Goal: Register for event/course

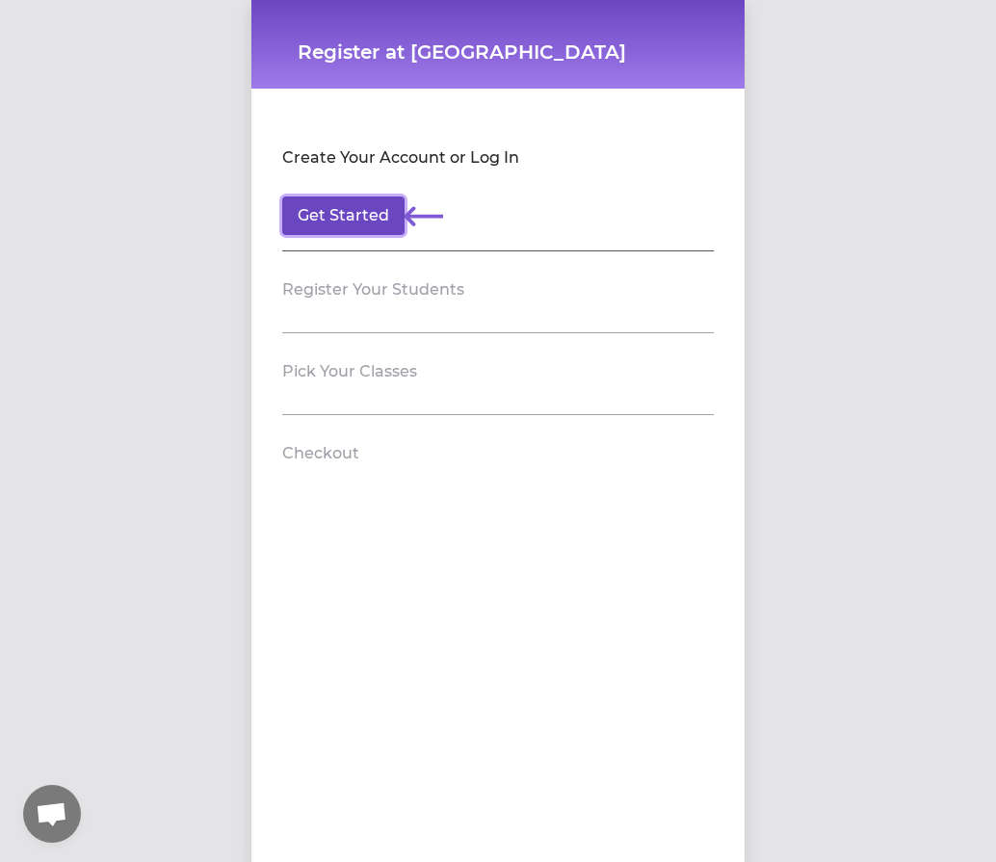
click at [314, 222] on button "Get Started" at bounding box center [343, 216] width 122 height 39
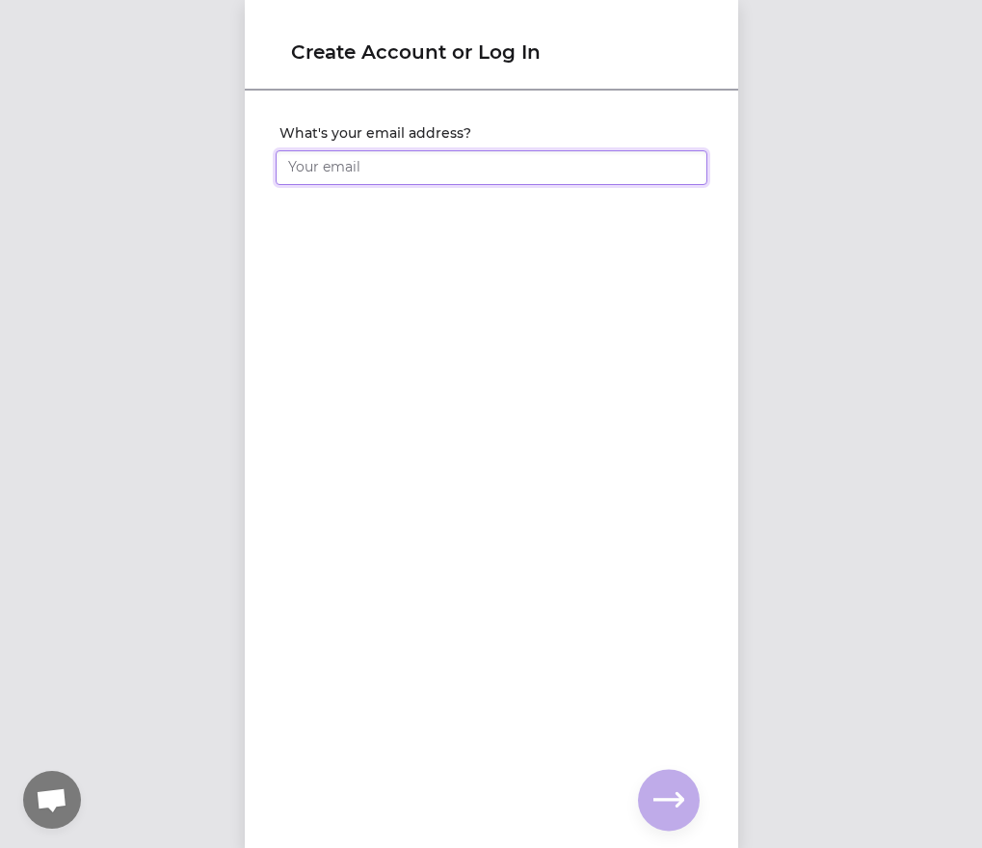
click at [352, 163] on input "What's your email address?" at bounding box center [491, 167] width 432 height 35
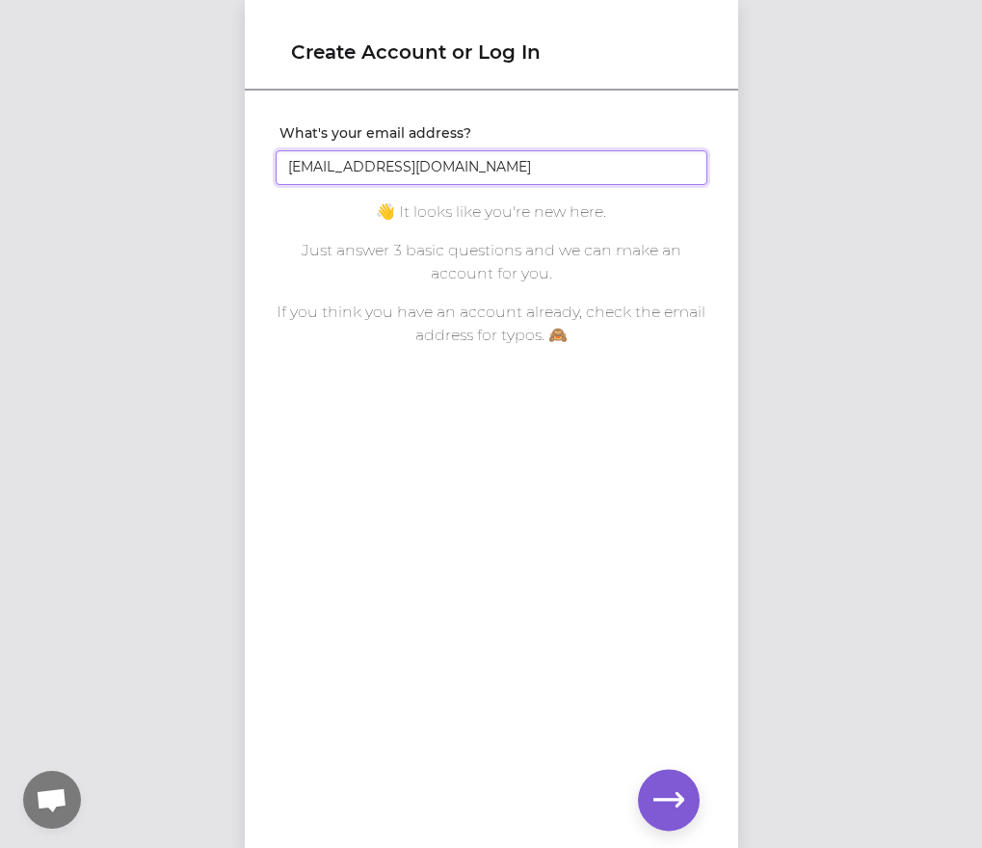
type input "[EMAIL_ADDRESS][DOMAIN_NAME]"
click at [673, 802] on icon "button" at bounding box center [668, 799] width 31 height 31
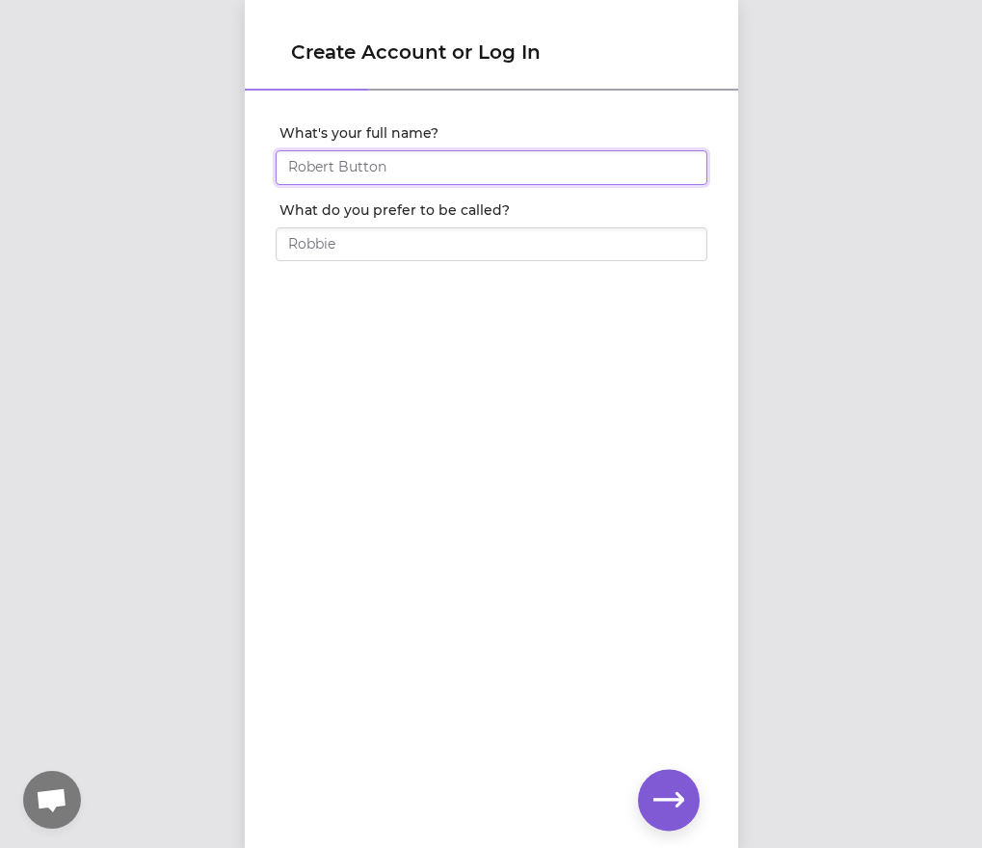
click at [455, 181] on input "What's your full name?" at bounding box center [491, 167] width 432 height 35
type input "[PERSON_NAME]"
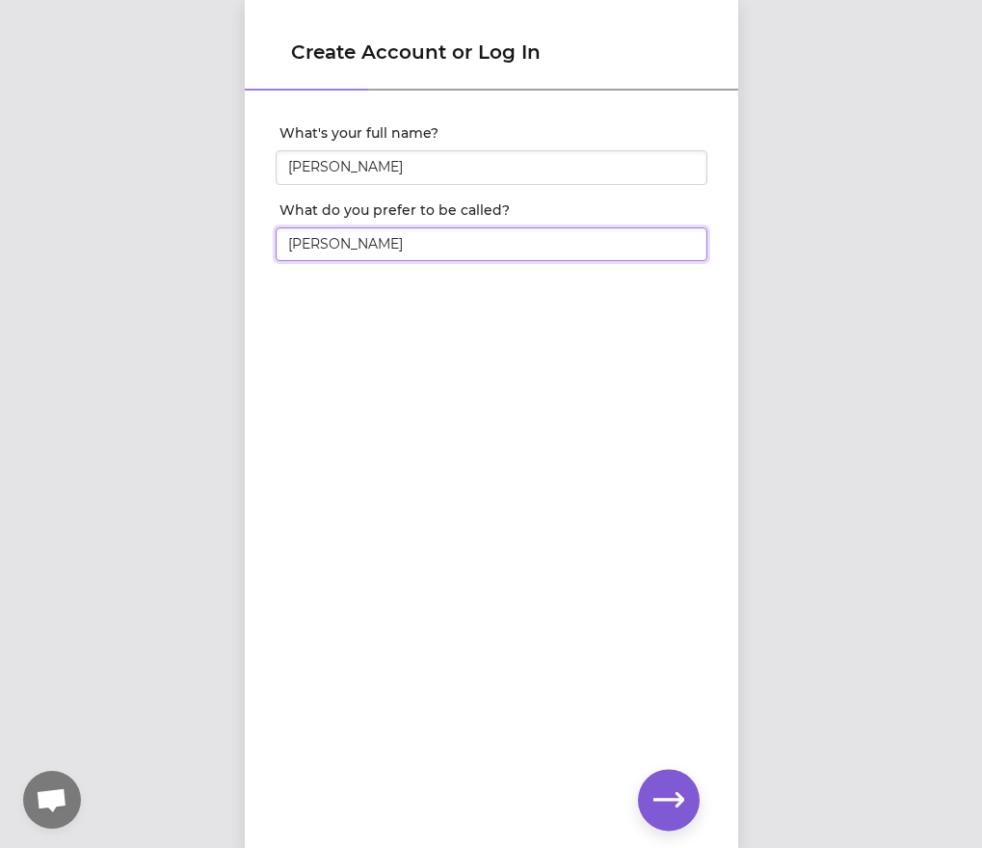
type input "[PERSON_NAME]"
click at [680, 806] on icon "button" at bounding box center [668, 799] width 31 height 31
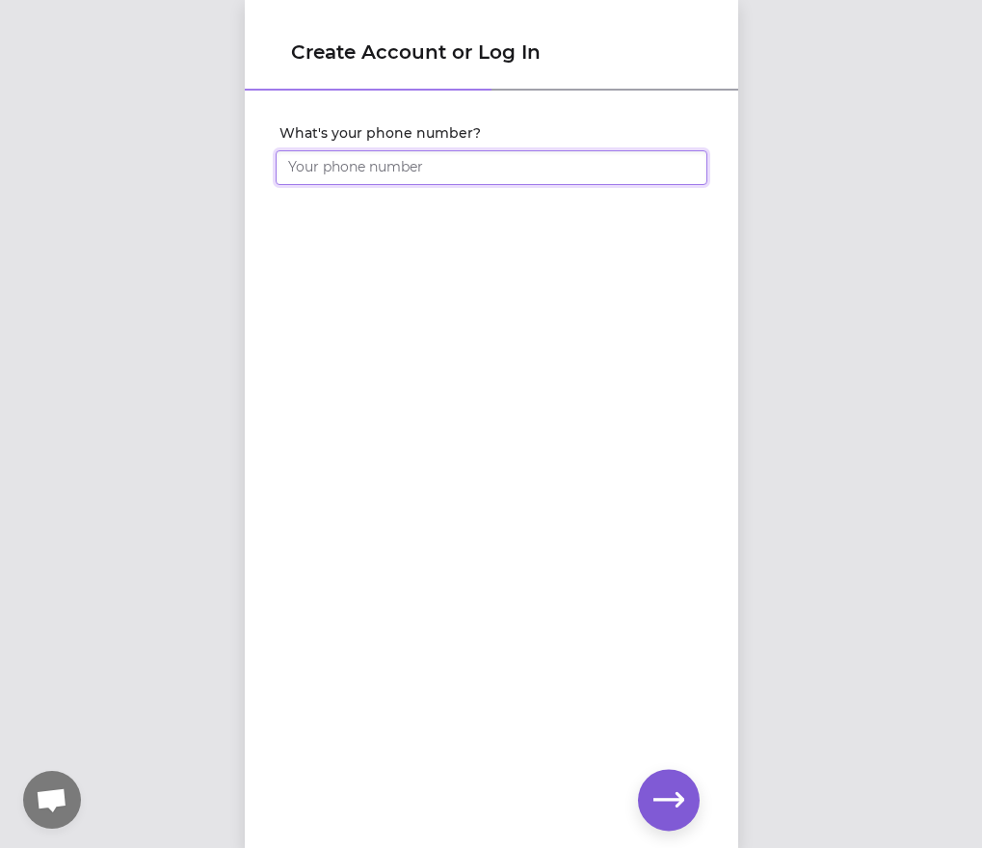
click at [540, 161] on input "What's your phone number?" at bounding box center [491, 167] width 432 height 35
type input "[PHONE_NUMBER]"
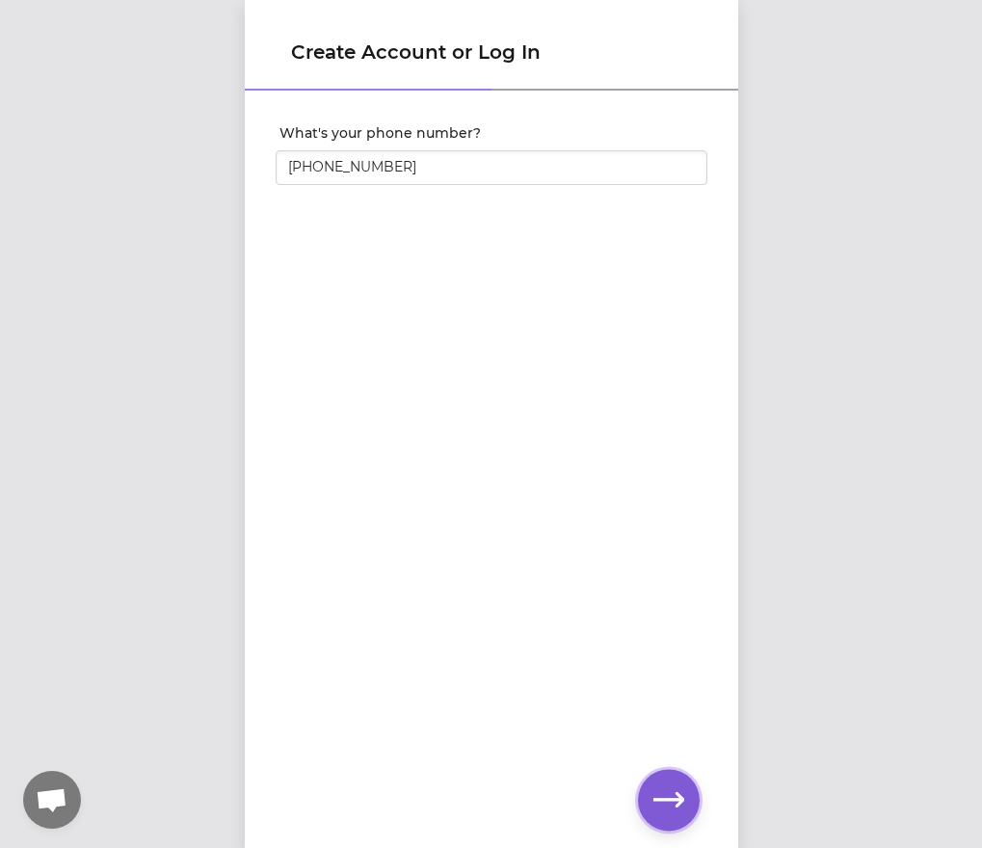
click at [660, 800] on icon "button" at bounding box center [668, 799] width 31 height 14
click at [674, 807] on icon "button" at bounding box center [668, 799] width 31 height 31
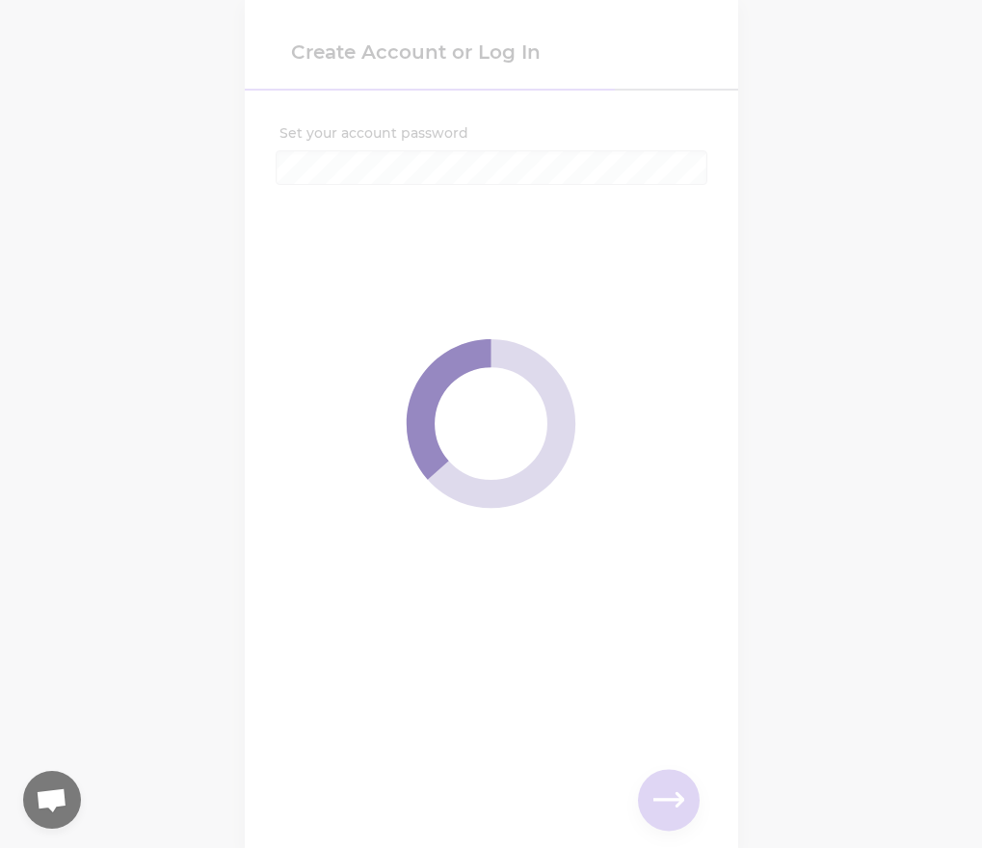
click at [931, 158] on span at bounding box center [491, 424] width 982 height 848
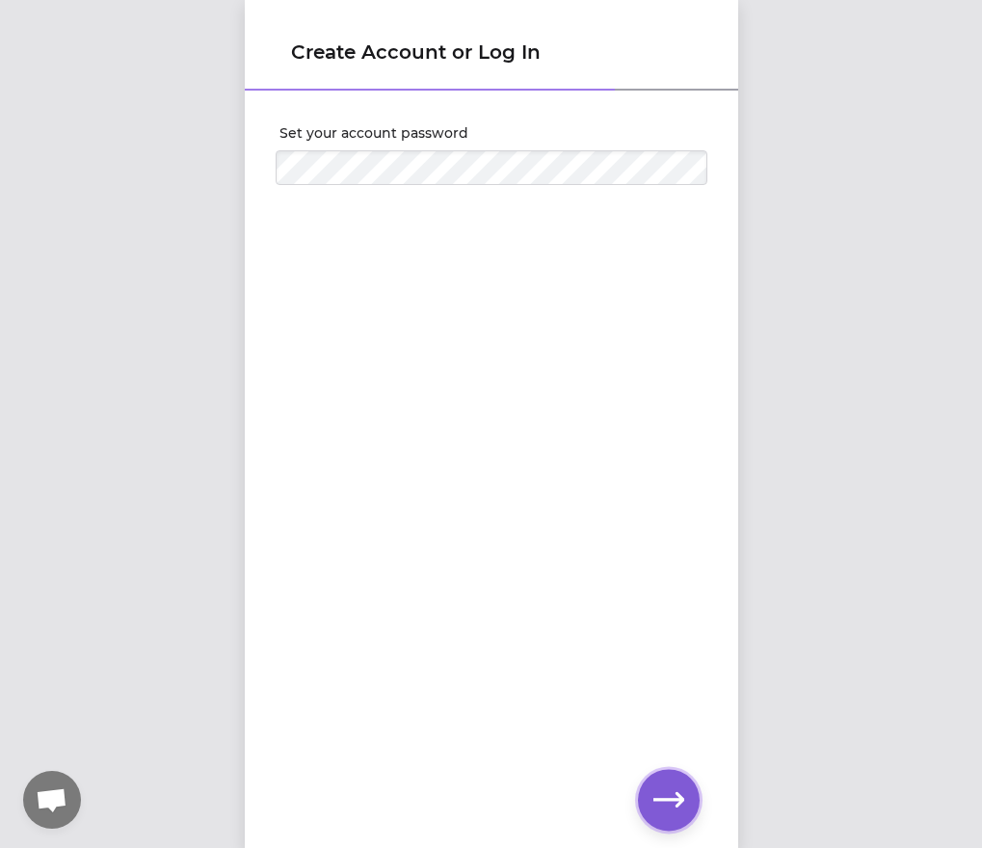
click at [676, 816] on button "button" at bounding box center [669, 800] width 62 height 62
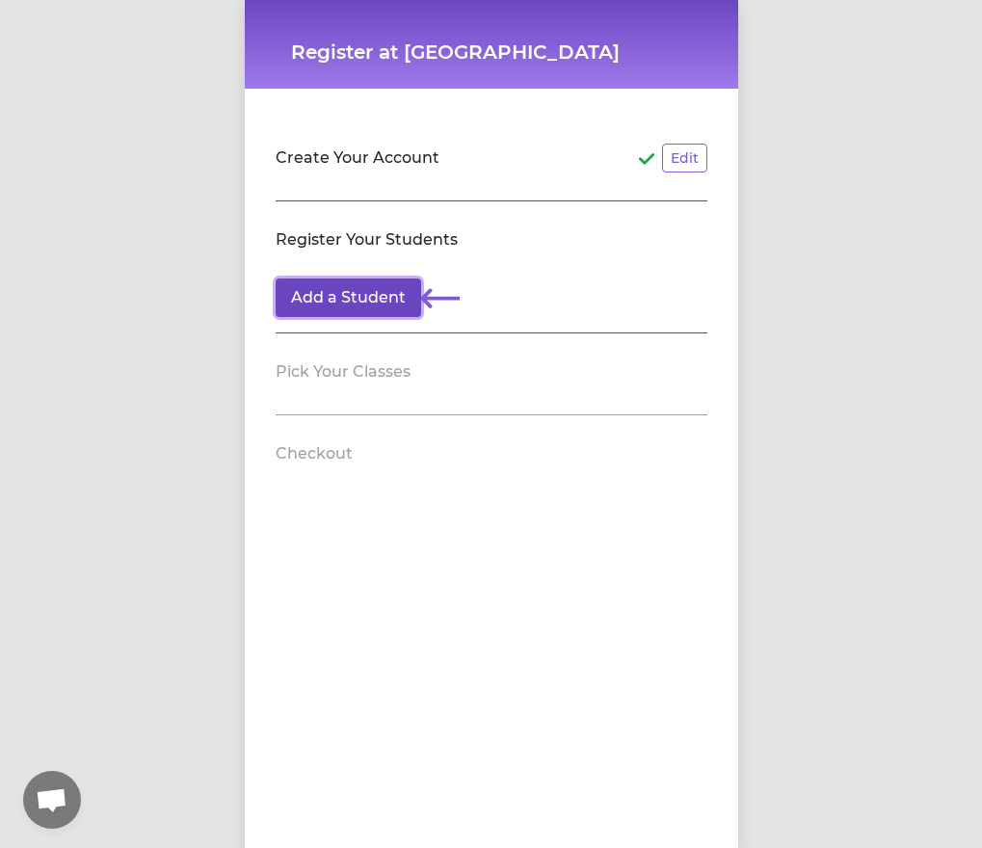
click at [345, 307] on button "Add a Student" at bounding box center [347, 297] width 145 height 39
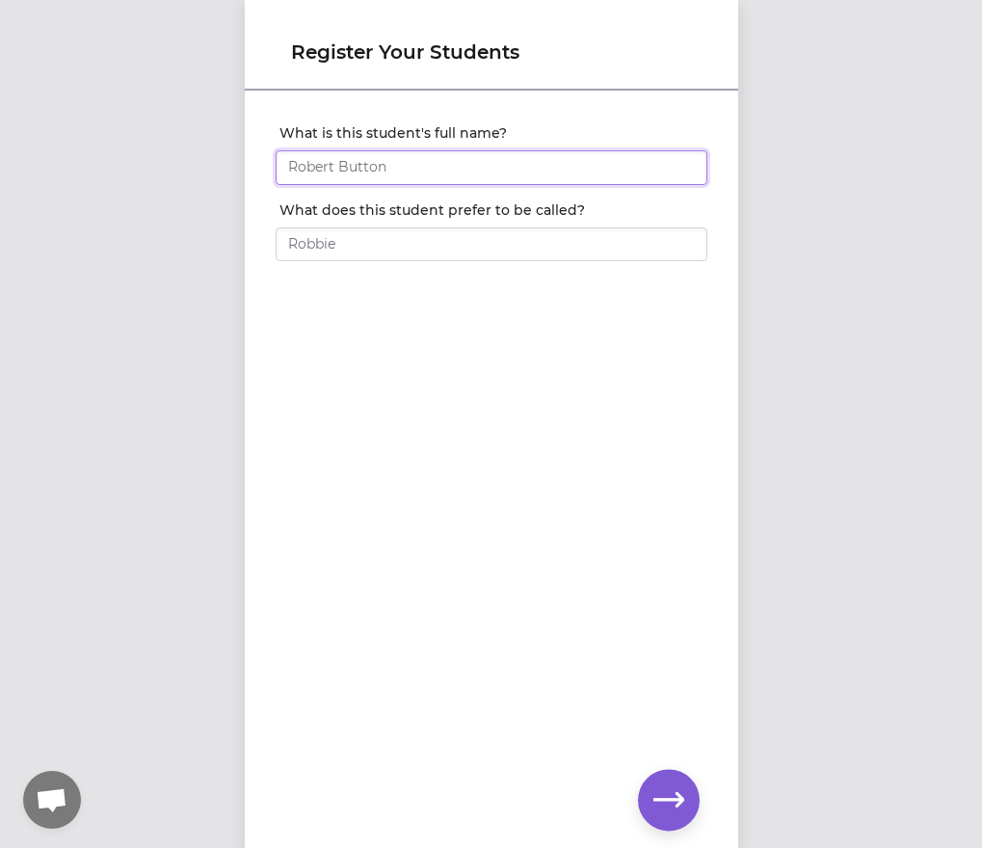
click at [437, 170] on input "What is this student's full name?" at bounding box center [491, 167] width 432 height 35
type input "[PERSON_NAME]"
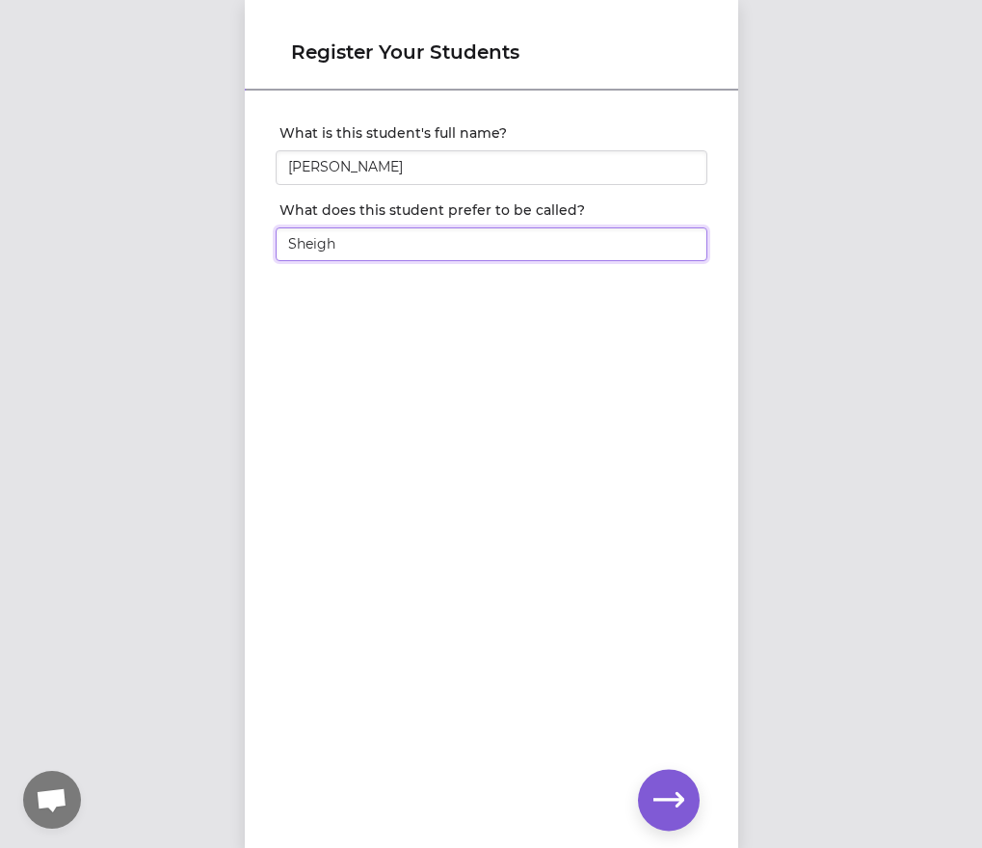
type input "Sheigh"
click at [666, 801] on icon "button" at bounding box center [668, 799] width 31 height 31
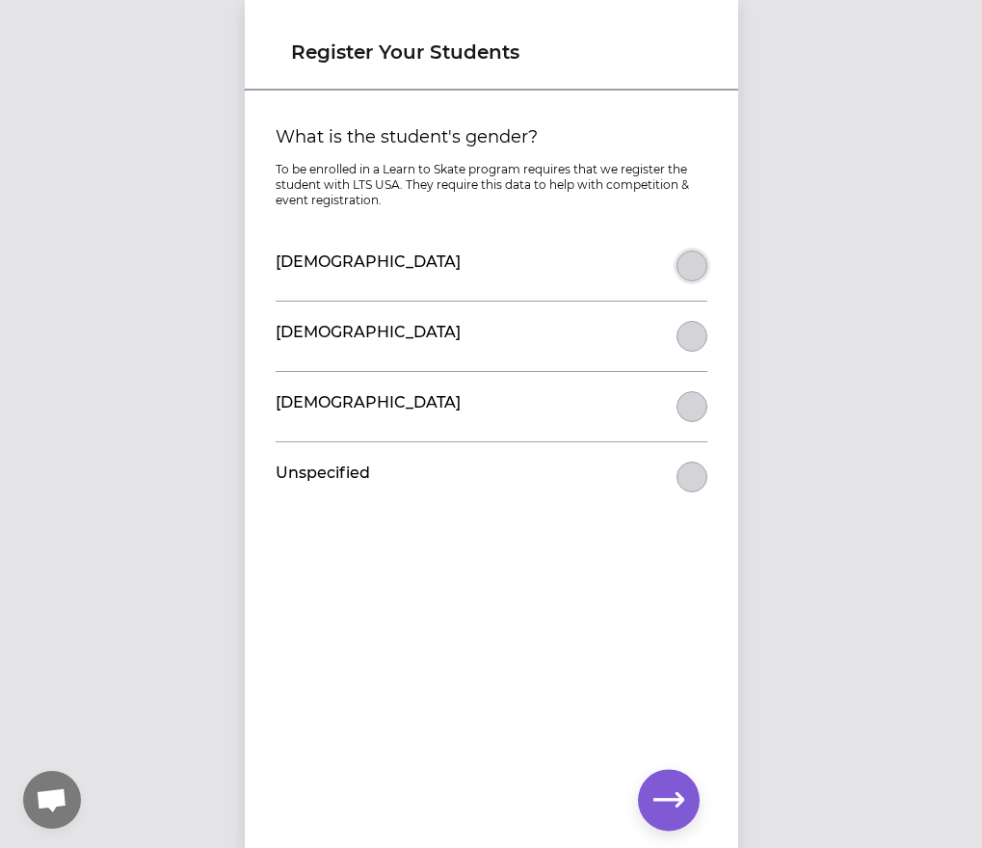
click at [692, 272] on button "What is the student's gender?" at bounding box center [691, 265] width 31 height 31
click at [669, 802] on icon "button" at bounding box center [668, 799] width 31 height 31
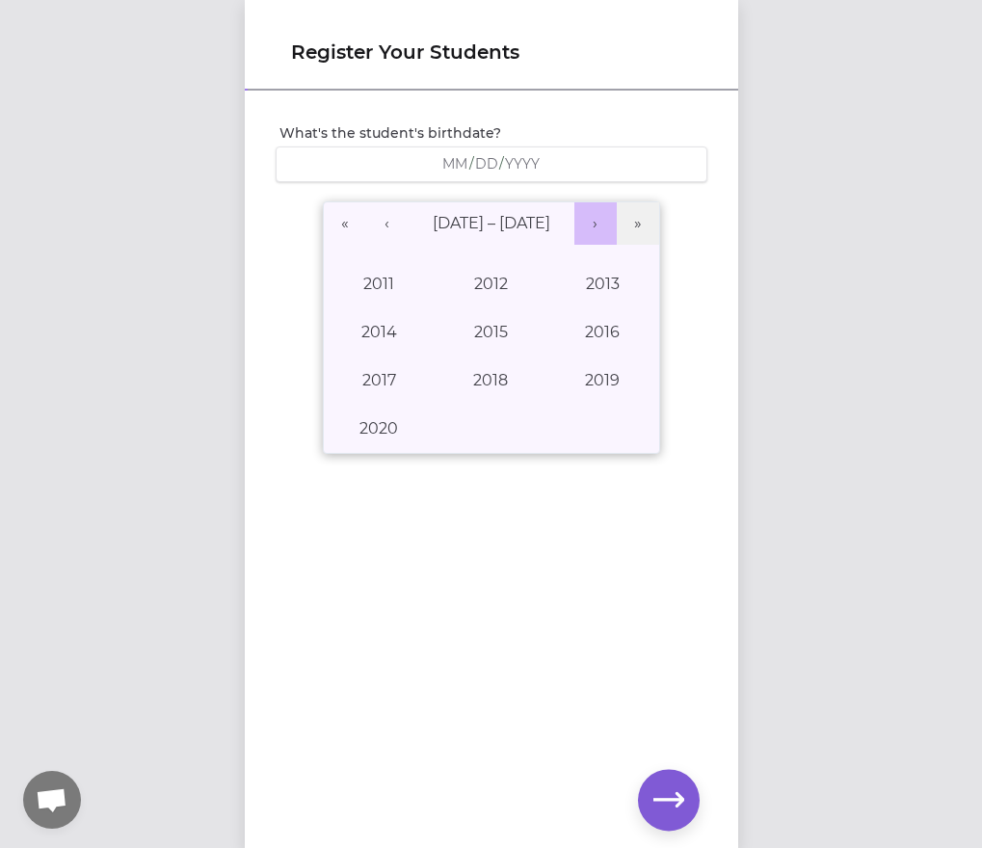
click at [587, 219] on button "›" at bounding box center [595, 223] width 42 height 42
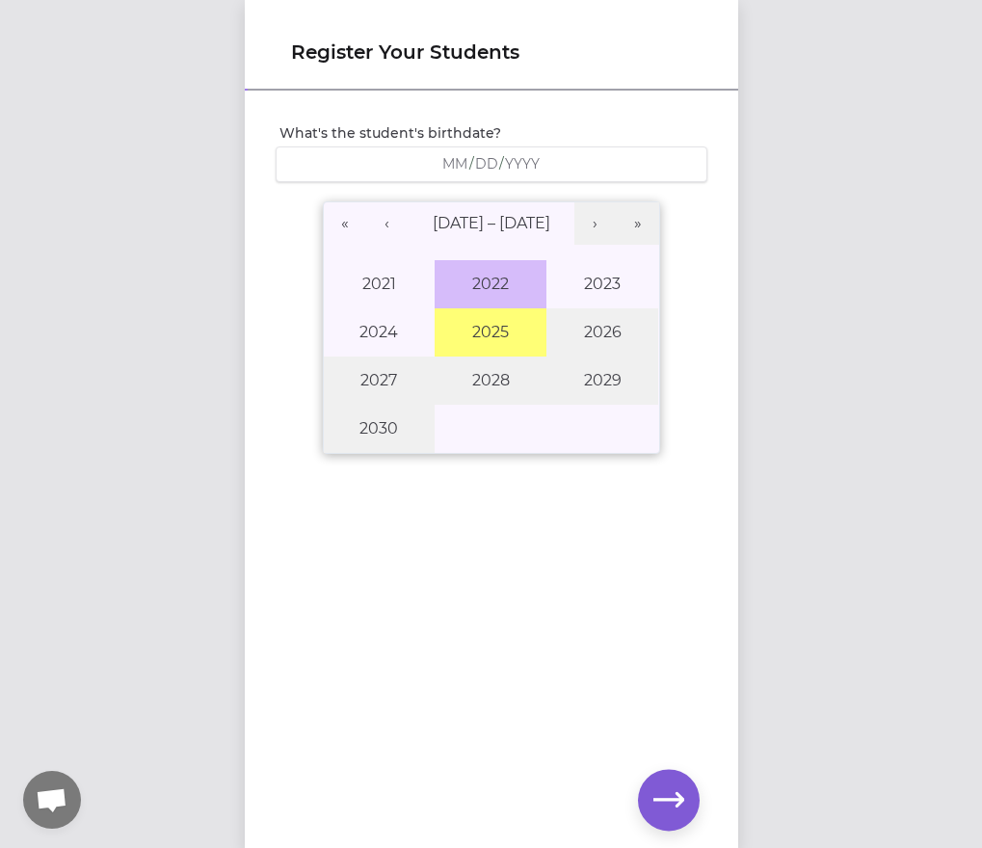
click at [483, 275] on button "2022" at bounding box center [490, 284] width 112 height 48
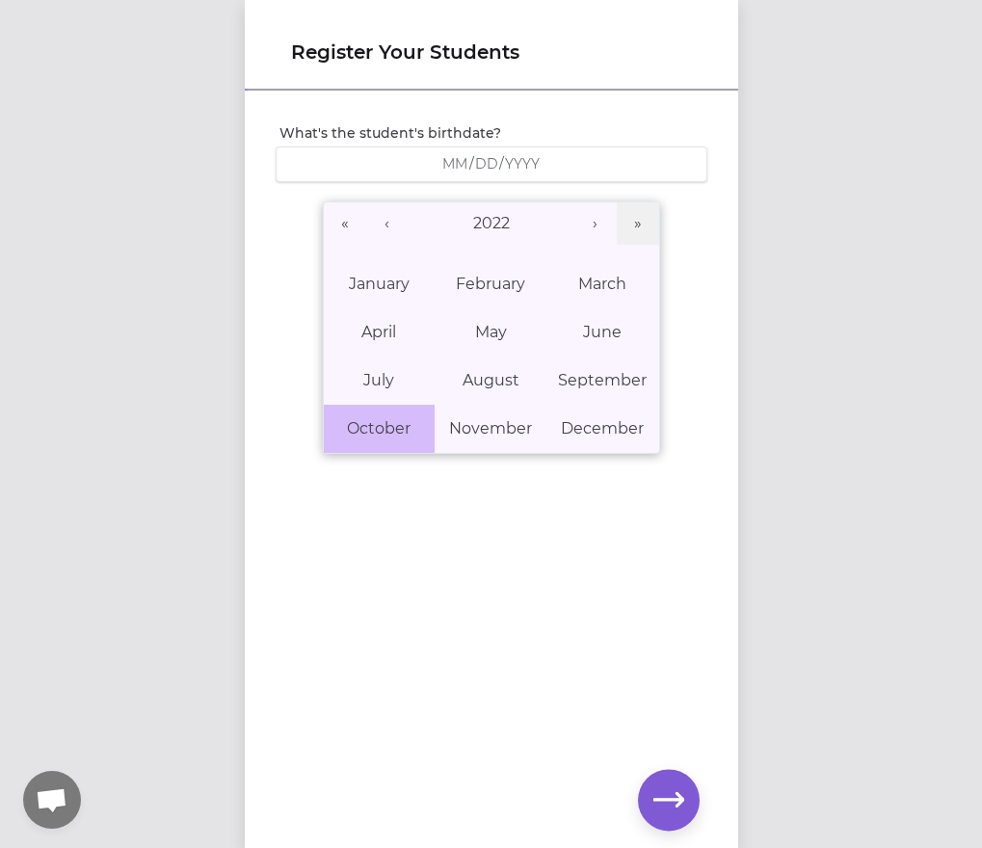
click at [387, 424] on abbr "October" at bounding box center [379, 428] width 64 height 18
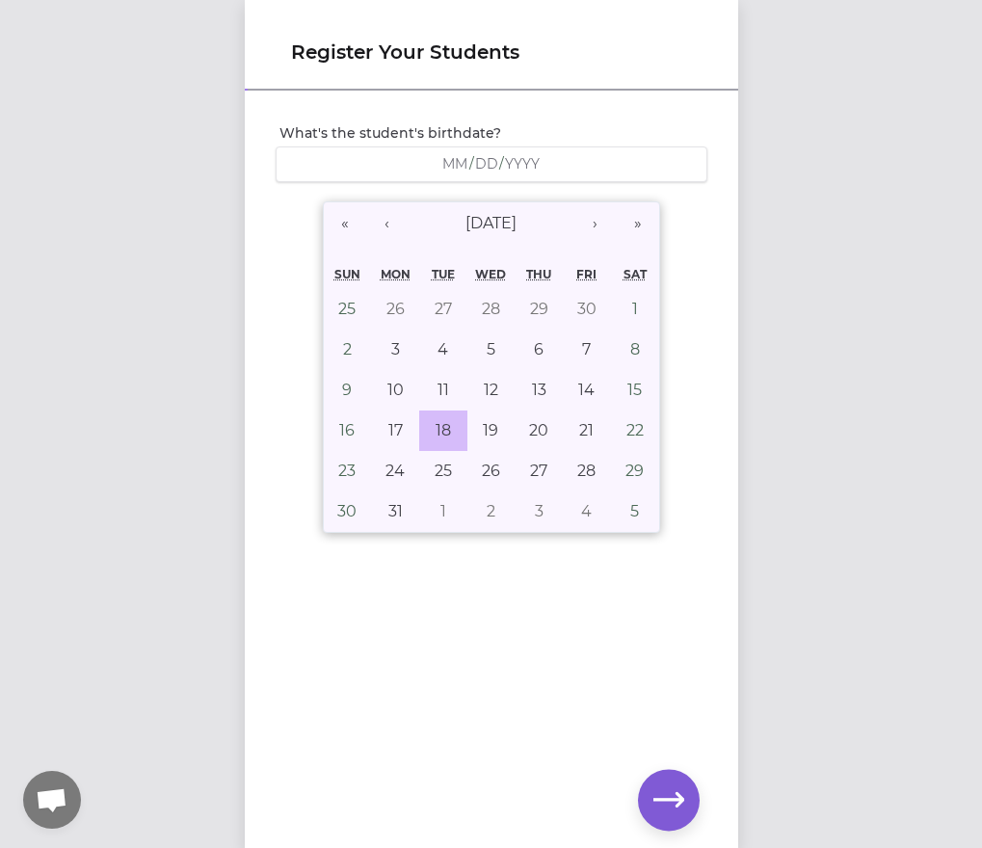
click at [435, 431] on abbr "18" at bounding box center [442, 430] width 15 height 18
type input "[DATE]"
type input "10"
type input "18"
type input "2022"
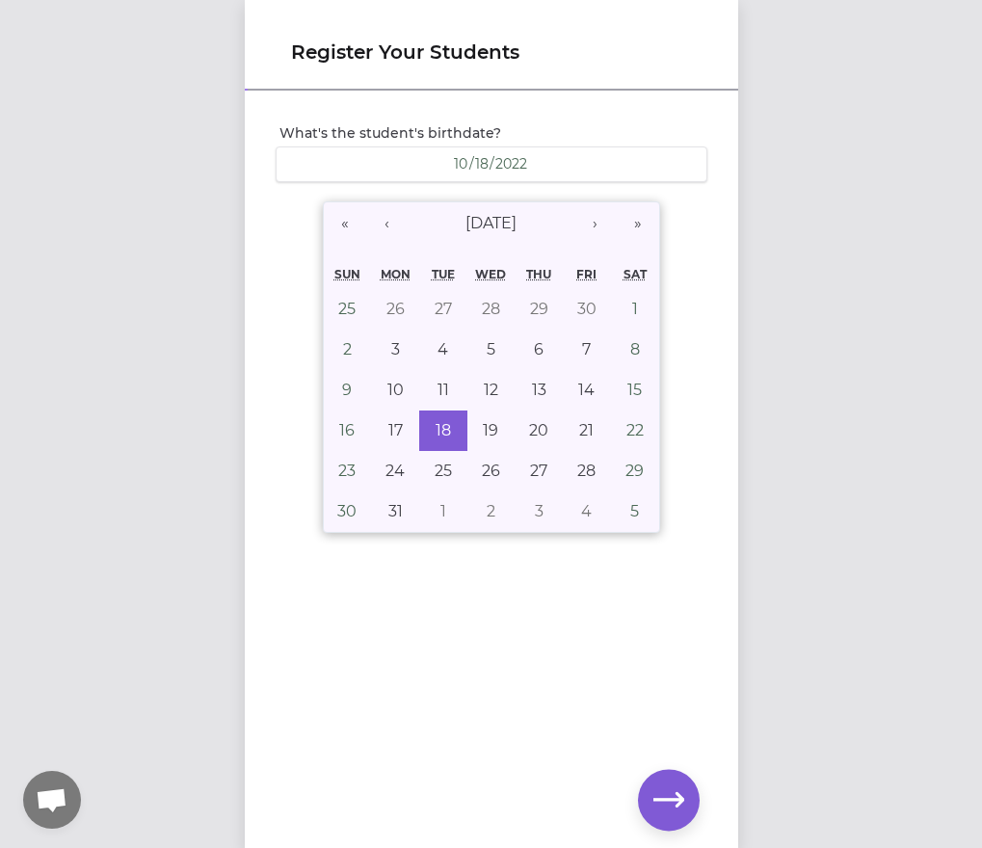
click at [575, 693] on div "What's the student's birthdate? [DEMOGRAPHIC_DATA] [DEMOGRAPHIC_DATA] « ‹ [DATE…" at bounding box center [491, 437] width 493 height 691
click at [680, 810] on icon "button" at bounding box center [668, 799] width 31 height 31
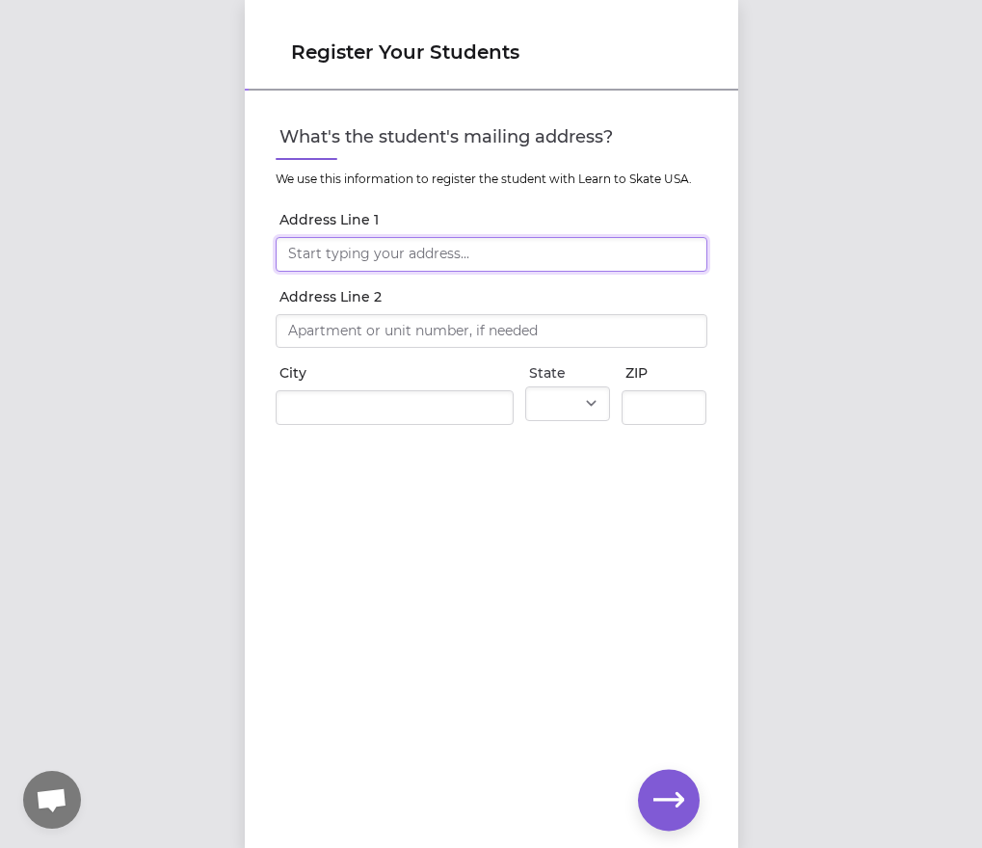
click at [496, 254] on input "Address Line 1" at bounding box center [491, 254] width 432 height 35
type input "[STREET_ADDRESS]"
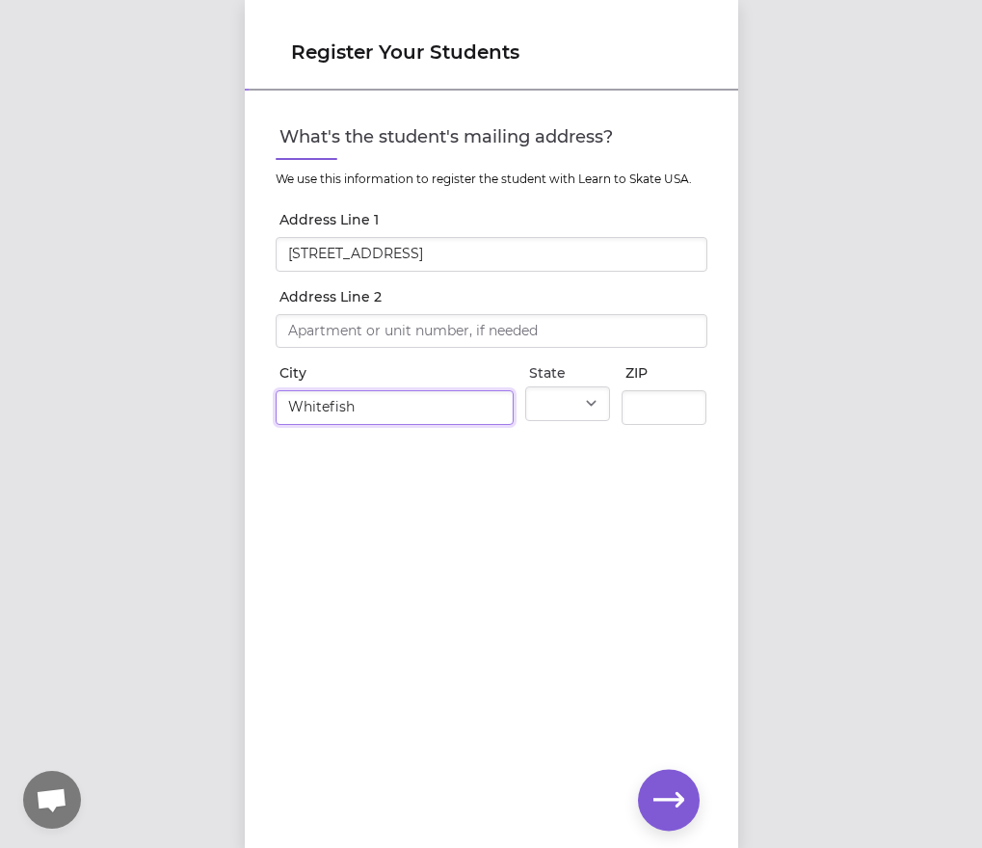
type input "Whitefish"
select select "MT"
type input "59937"
click at [684, 800] on button "button" at bounding box center [669, 800] width 62 height 62
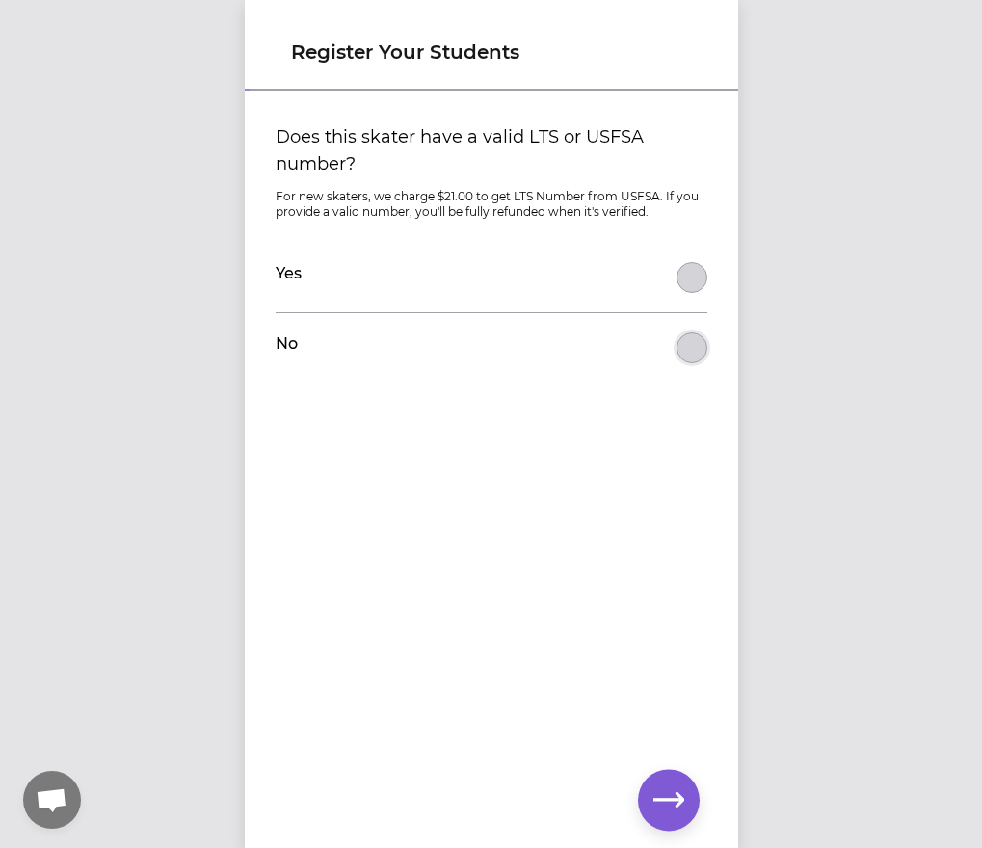
click at [678, 348] on button "Does this skater have a valid LTS or USFSA number?" at bounding box center [691, 347] width 31 height 31
click at [675, 787] on icon "button" at bounding box center [668, 799] width 31 height 31
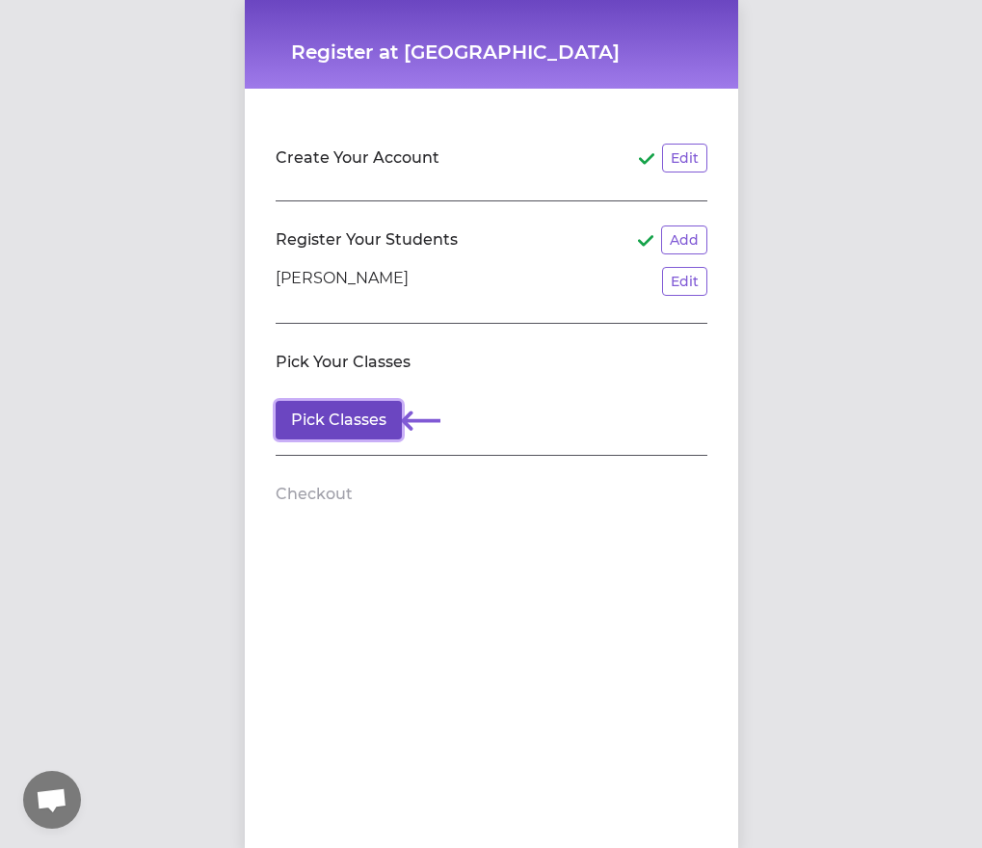
click at [325, 435] on button "Pick Classes" at bounding box center [338, 420] width 126 height 39
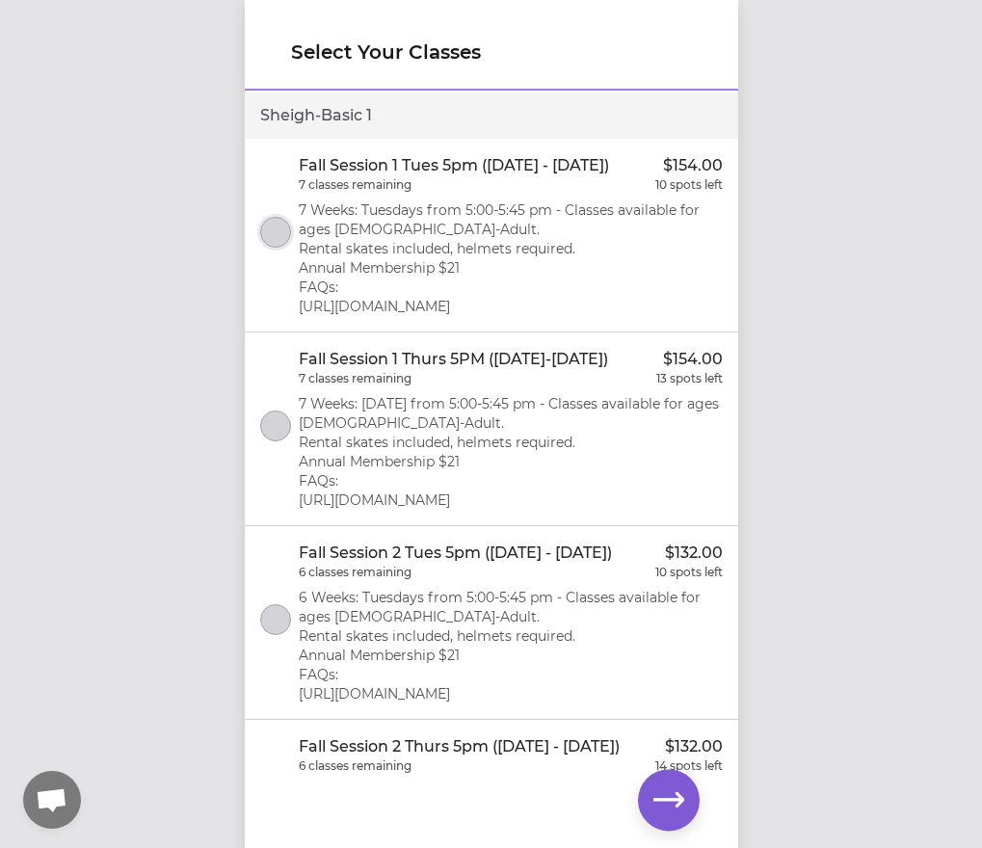
click at [275, 227] on button "select class" at bounding box center [275, 232] width 31 height 31
click at [274, 441] on button "select class" at bounding box center [275, 425] width 31 height 31
click at [268, 433] on icon "select class" at bounding box center [275, 426] width 14 height 13
click at [288, 641] on div at bounding box center [275, 622] width 31 height 37
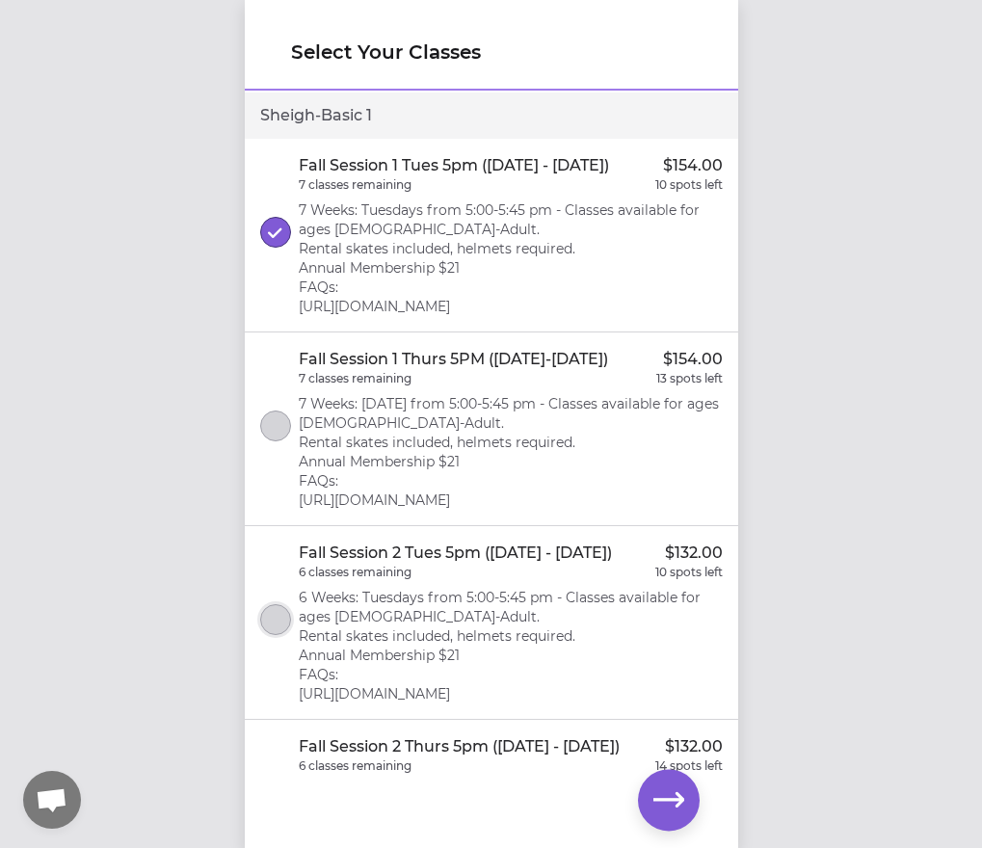
click at [281, 635] on button "select class" at bounding box center [275, 619] width 31 height 31
click at [276, 624] on line "select class" at bounding box center [278, 620] width 8 height 8
click at [669, 798] on icon "button" at bounding box center [668, 799] width 31 height 31
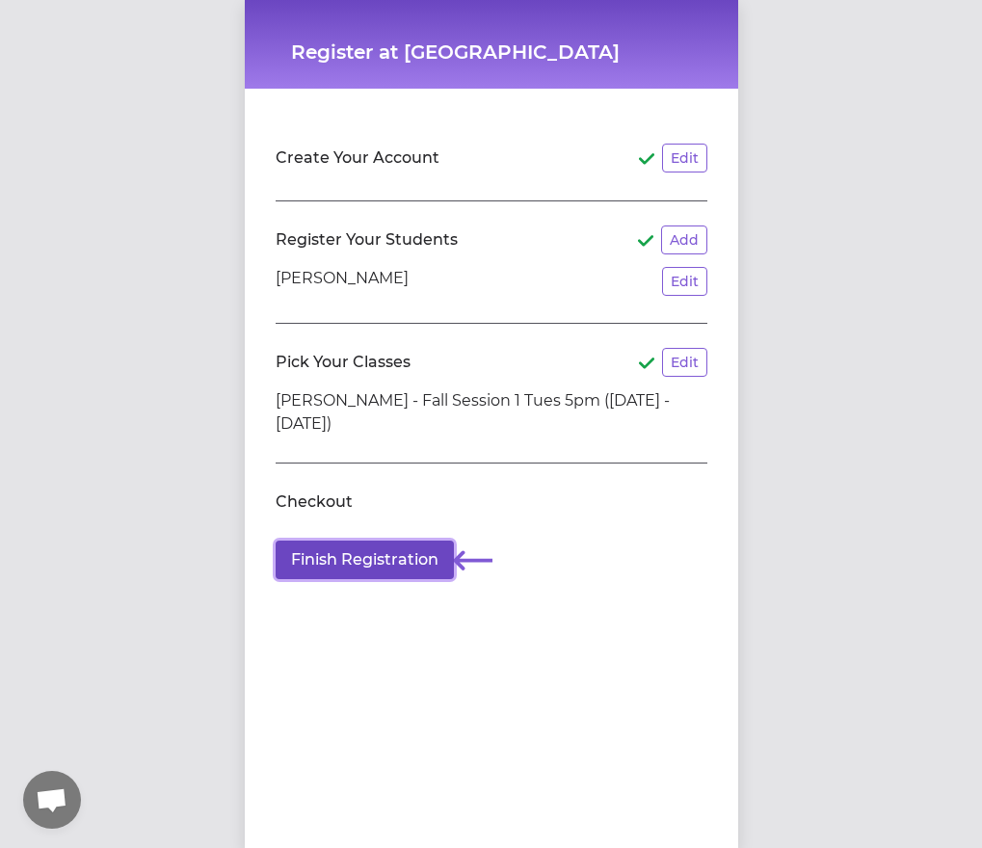
click at [373, 552] on button "Finish Registration" at bounding box center [364, 559] width 178 height 39
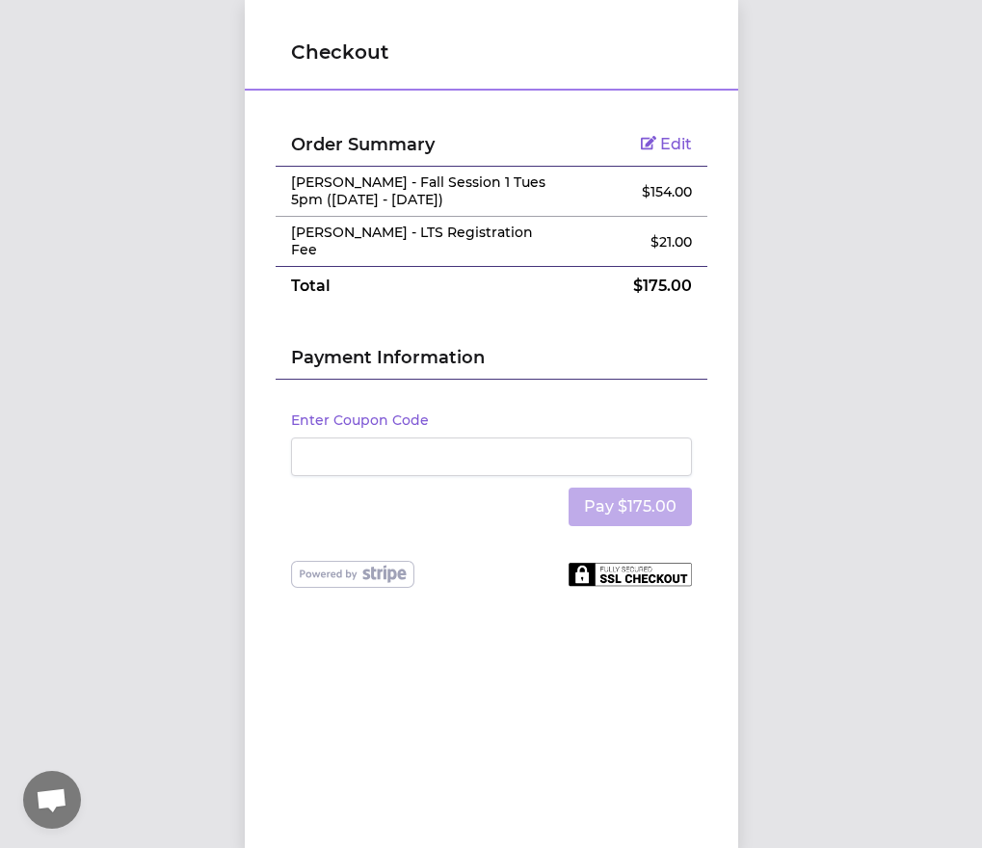
scroll to position [14, 0]
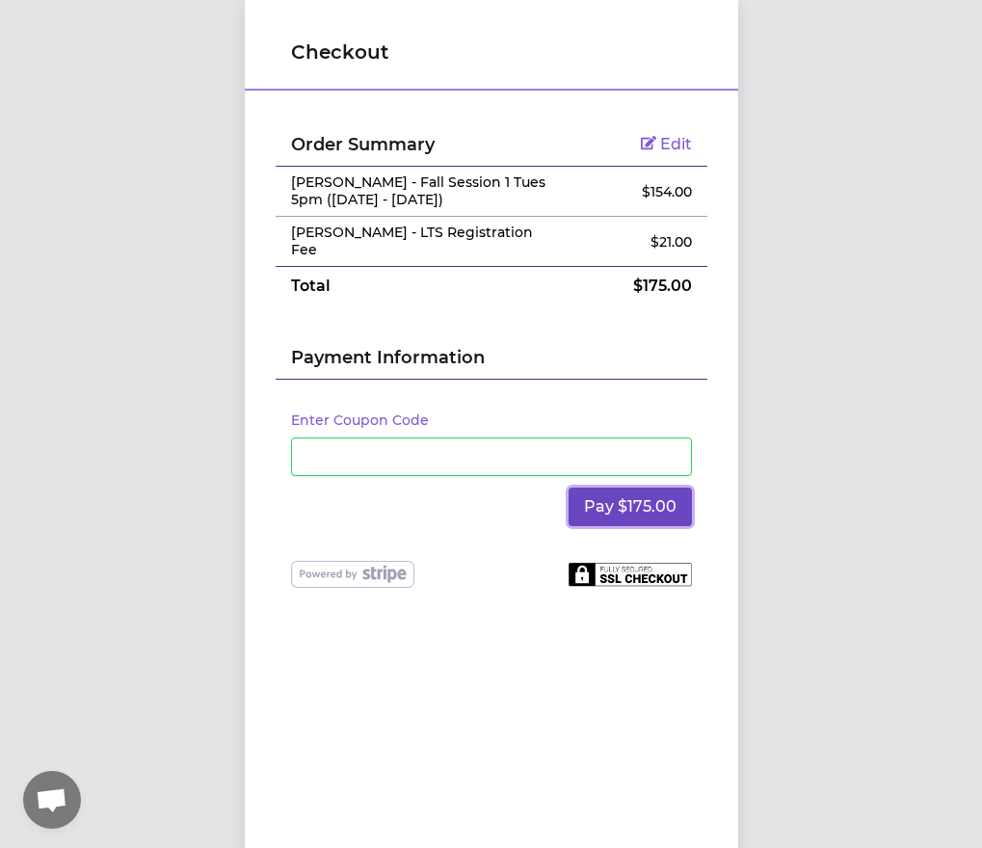
click at [654, 487] on button "Pay $175.00" at bounding box center [629, 506] width 123 height 39
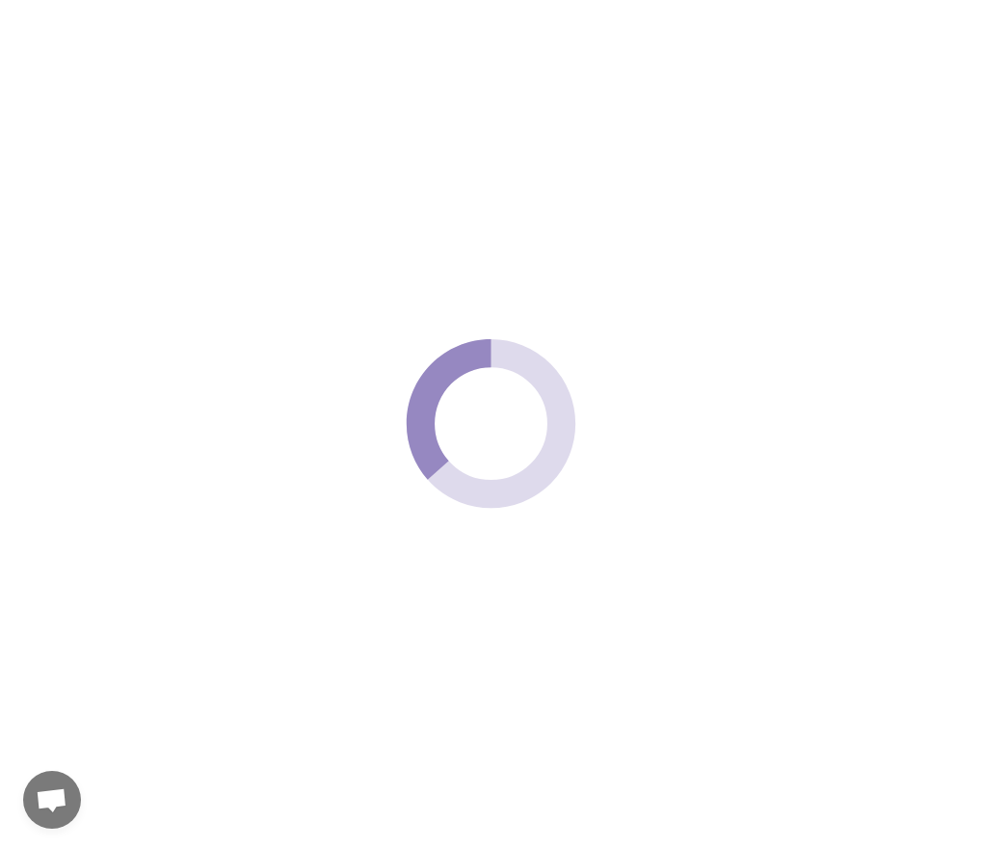
scroll to position [0, 0]
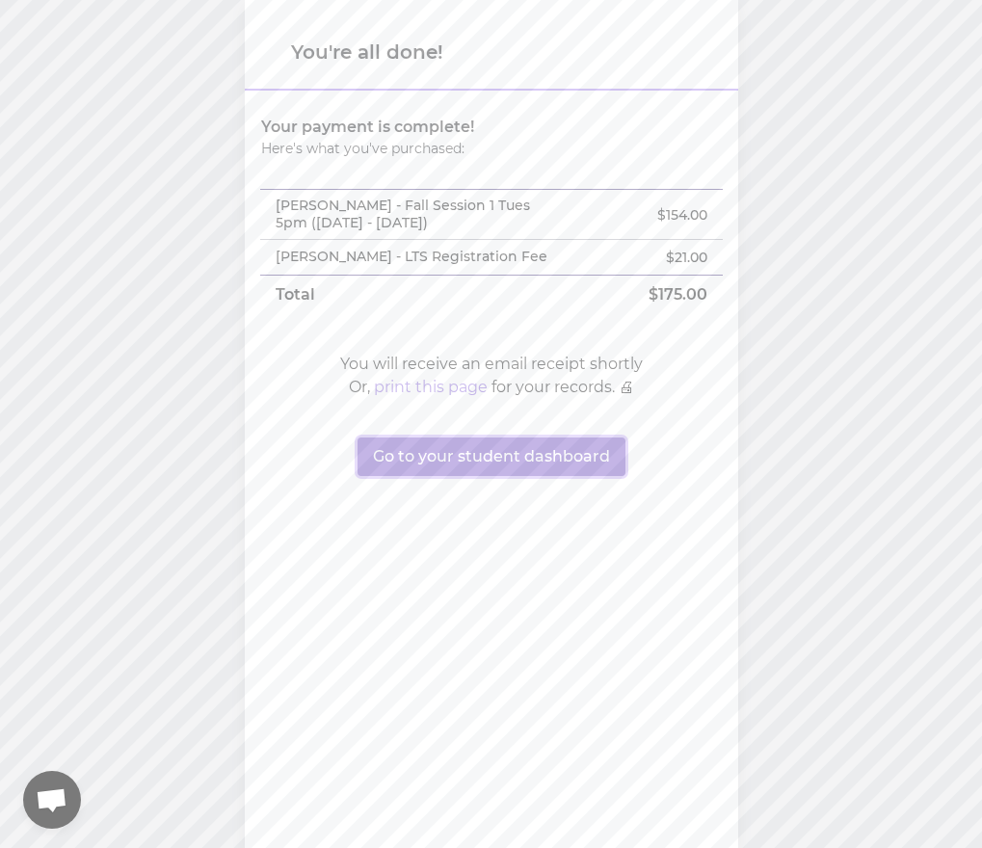
click at [554, 469] on button "Go to your student dashboard" at bounding box center [491, 456] width 268 height 39
